Goal: Task Accomplishment & Management: Manage account settings

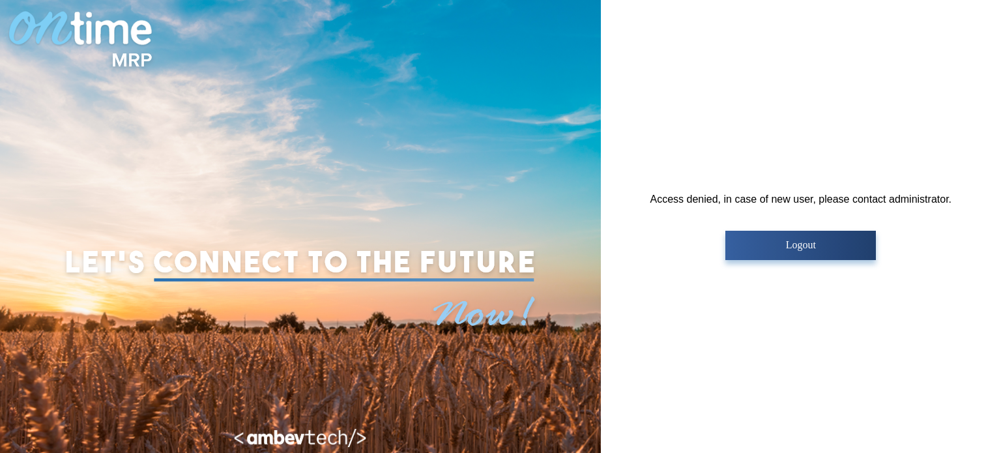
click at [822, 248] on p "Logout" at bounding box center [800, 245] width 143 height 12
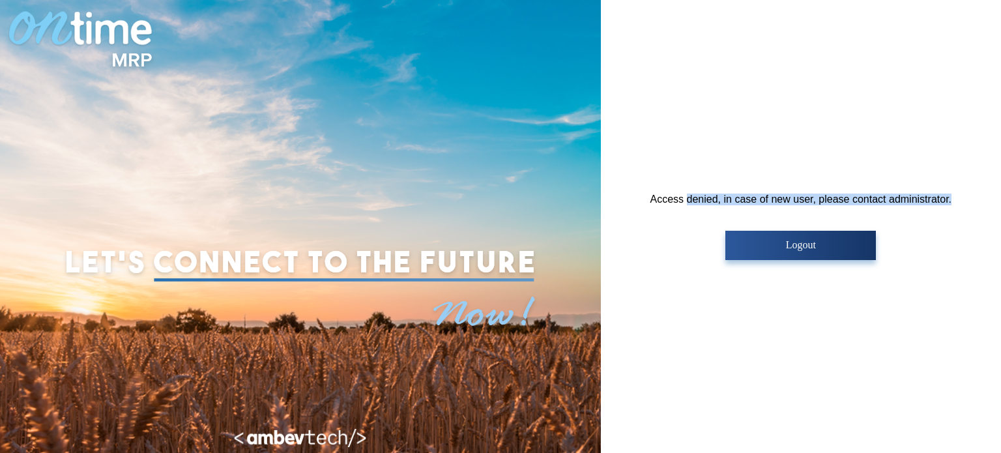
drag, startPoint x: 686, startPoint y: 199, endPoint x: 960, endPoint y: 195, distance: 273.8
click at [960, 195] on div "Access denied, in case of new user, please contact administrator. Logout" at bounding box center [801, 226] width 400 height 453
